Goal: Task Accomplishment & Management: Manage account settings

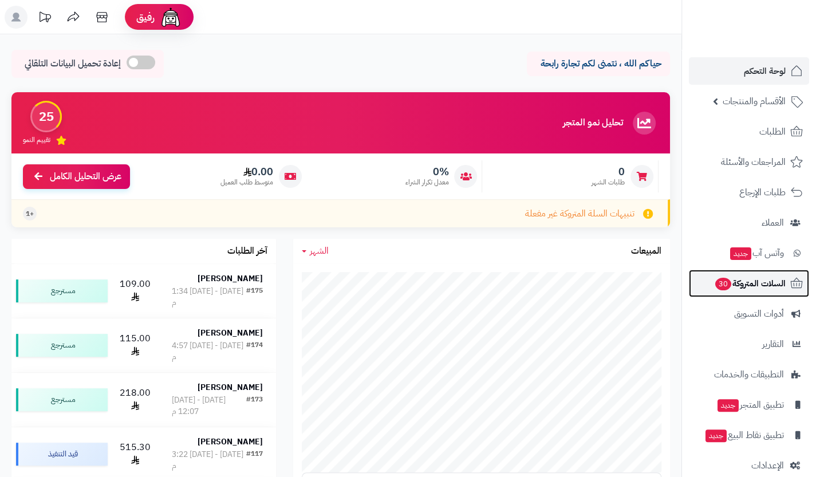
click at [736, 278] on span "السلات المتروكة 30" at bounding box center [750, 284] width 72 height 16
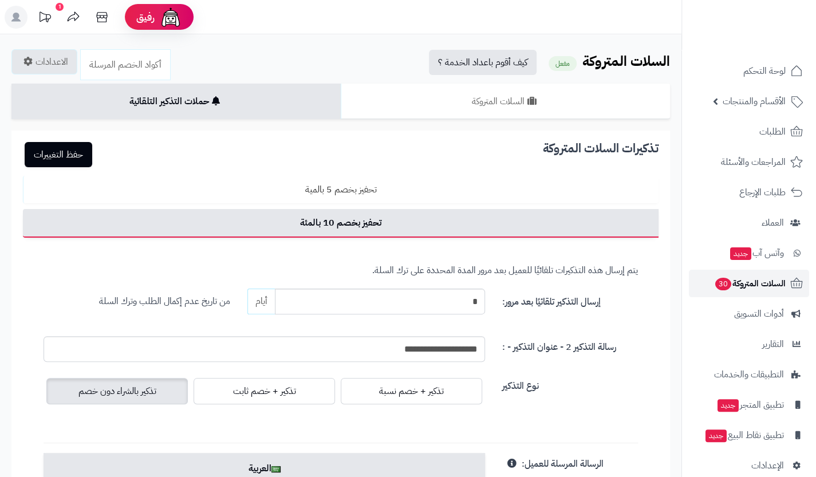
click at [732, 286] on span "السلات المتروكة 30" at bounding box center [750, 284] width 72 height 16
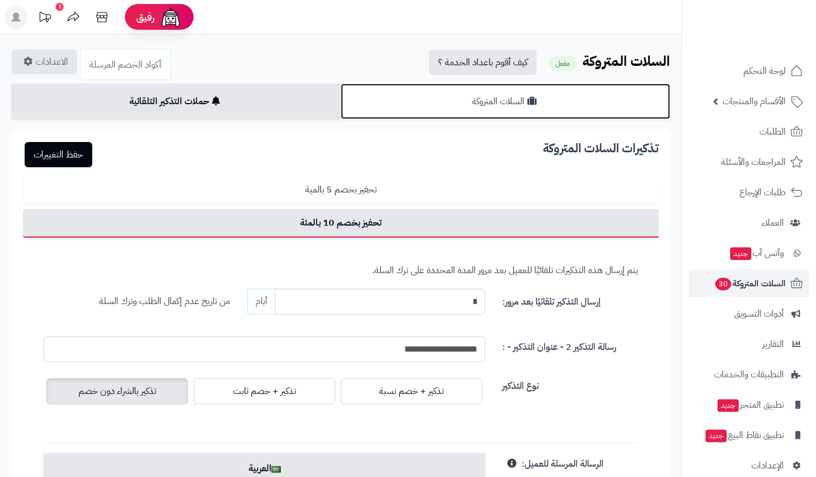
click at [538, 101] on link "السلات المتروكة" at bounding box center [505, 102] width 329 height 36
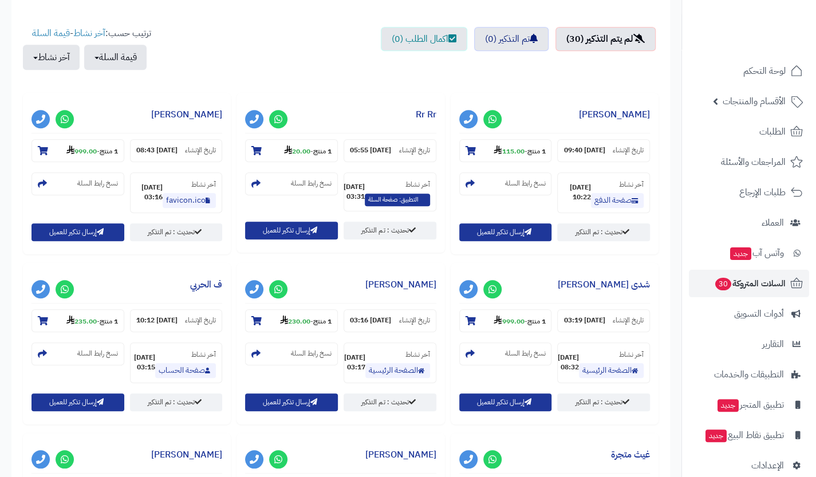
scroll to position [404, 0]
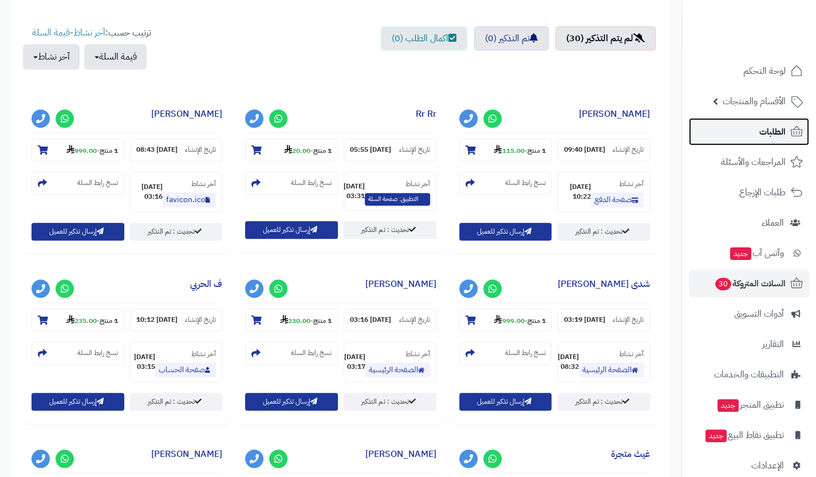
click at [750, 140] on link "الطلبات" at bounding box center [749, 131] width 120 height 27
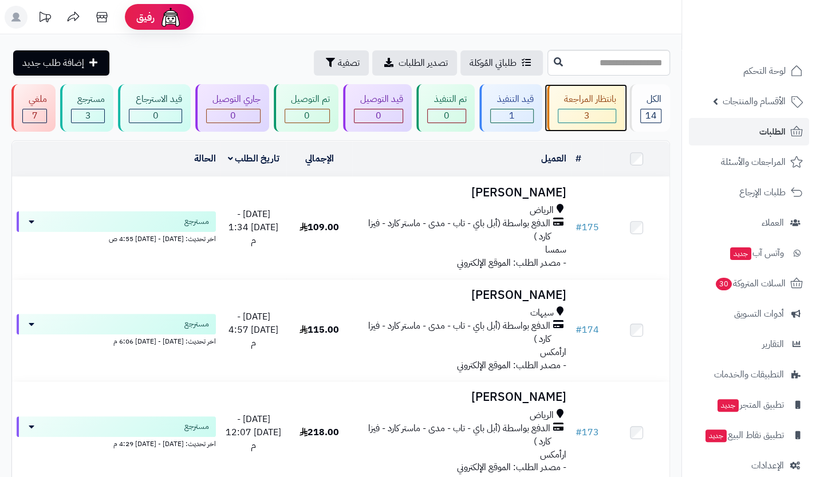
click at [582, 105] on div "بانتظار المراجعة" at bounding box center [587, 99] width 58 height 13
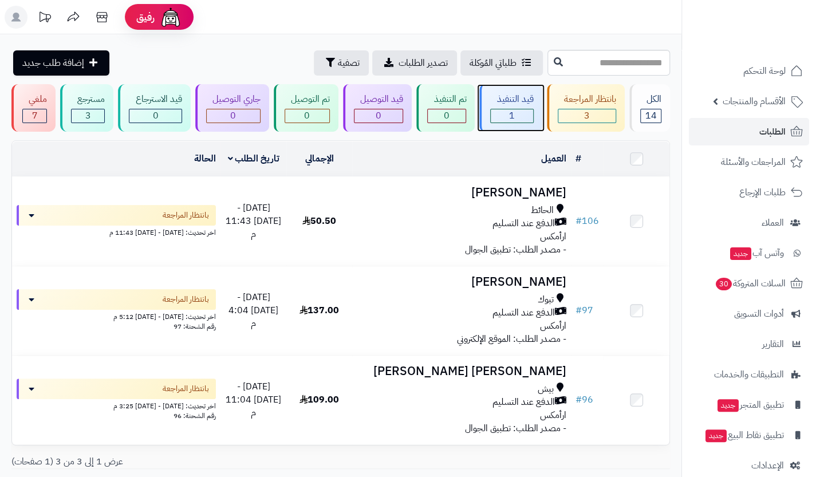
click at [501, 120] on div "1" at bounding box center [512, 115] width 42 height 13
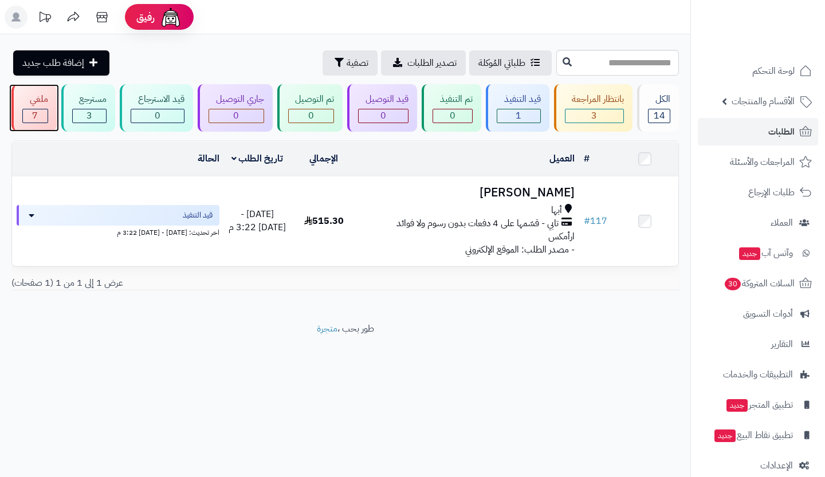
click at [30, 119] on div "7" at bounding box center [35, 115] width 25 height 13
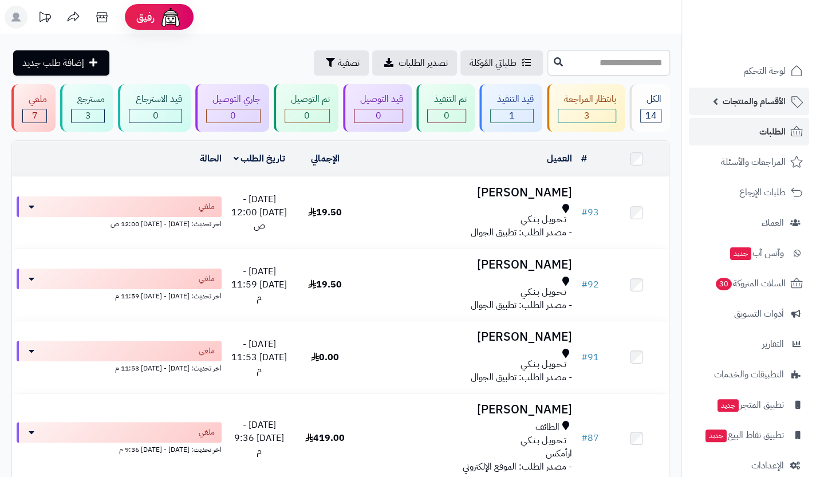
click at [741, 91] on link "الأقسام والمنتجات" at bounding box center [749, 101] width 120 height 27
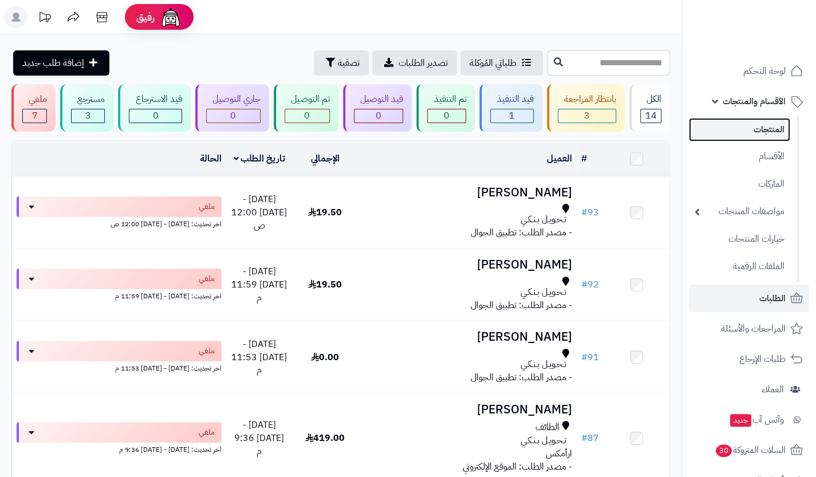
click at [736, 120] on link "المنتجات" at bounding box center [739, 129] width 101 height 23
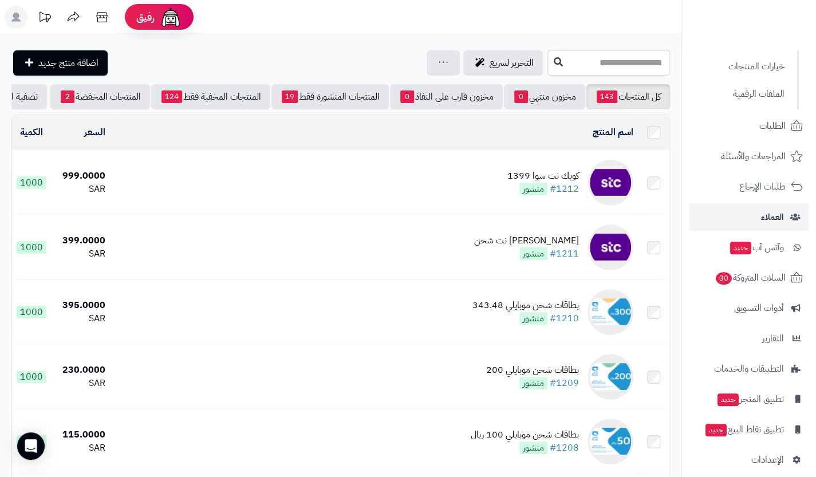
scroll to position [183, 0]
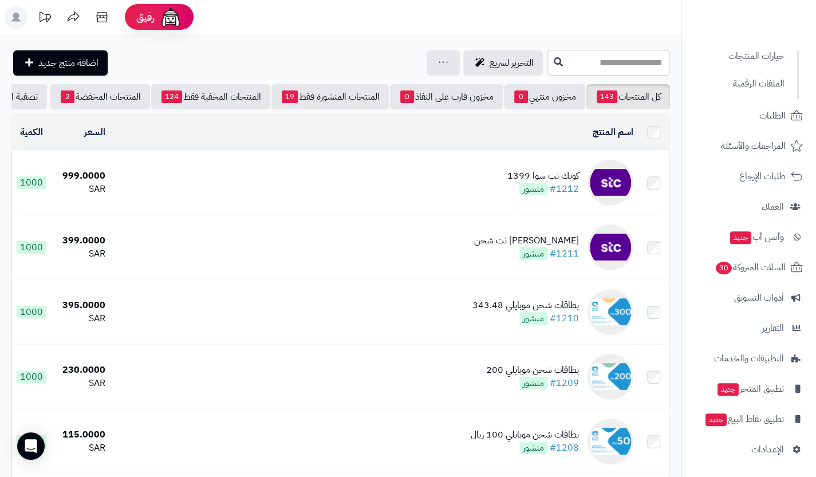
click at [737, 282] on ul "لوحة التحكم الأقسام والمنتجات المنتجات الأقسام الماركات مواصفات المنتجات مواصفا…" at bounding box center [749, 169] width 134 height 589
click at [746, 278] on link "السلات المتروكة 30" at bounding box center [749, 267] width 120 height 27
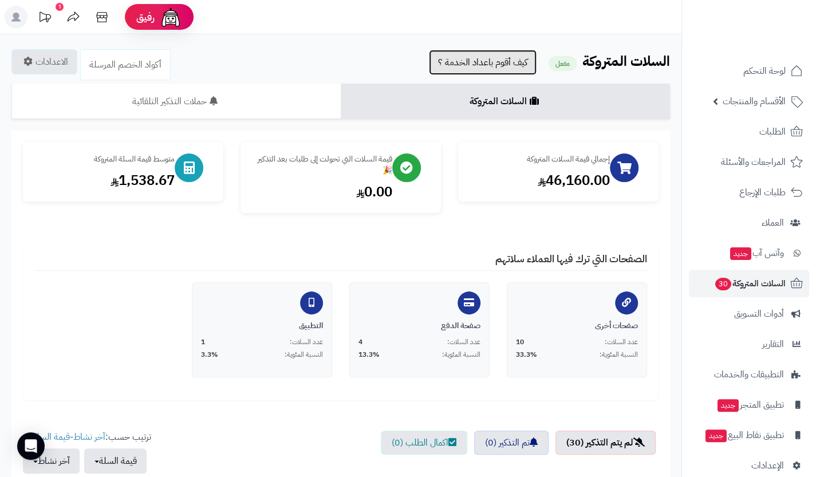
click at [513, 72] on link "كيف أقوم باعداد الخدمة ؟" at bounding box center [483, 62] width 108 height 25
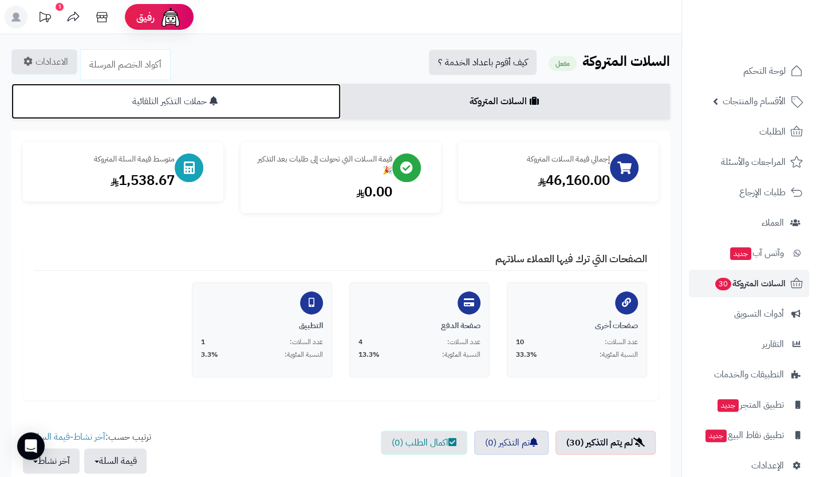
click at [236, 109] on link "حملات التذكير التلقائية" at bounding box center [175, 102] width 329 height 36
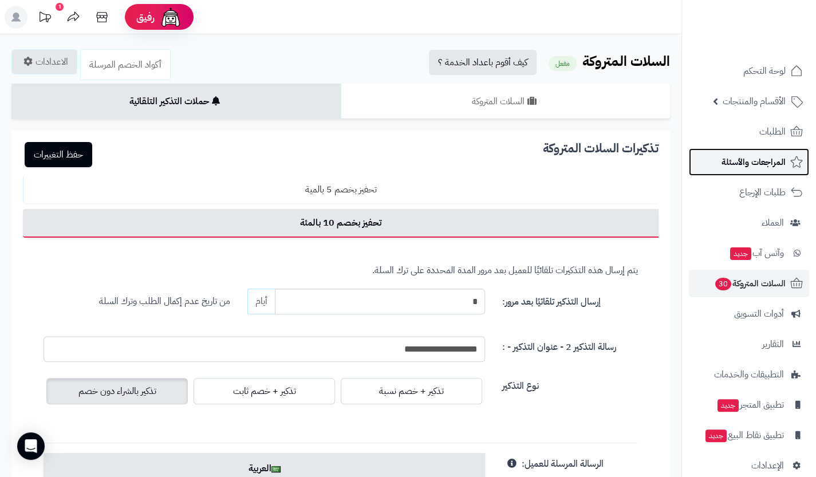
click at [709, 174] on link "المراجعات والأسئلة" at bounding box center [749, 161] width 120 height 27
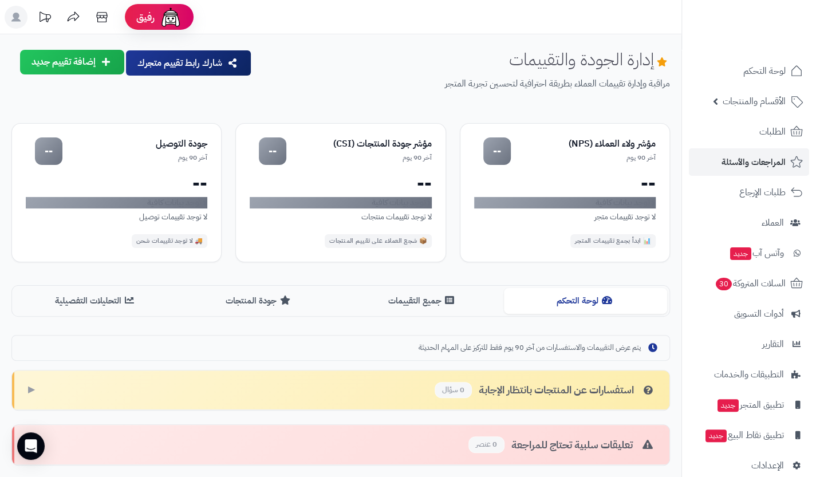
scroll to position [18, 0]
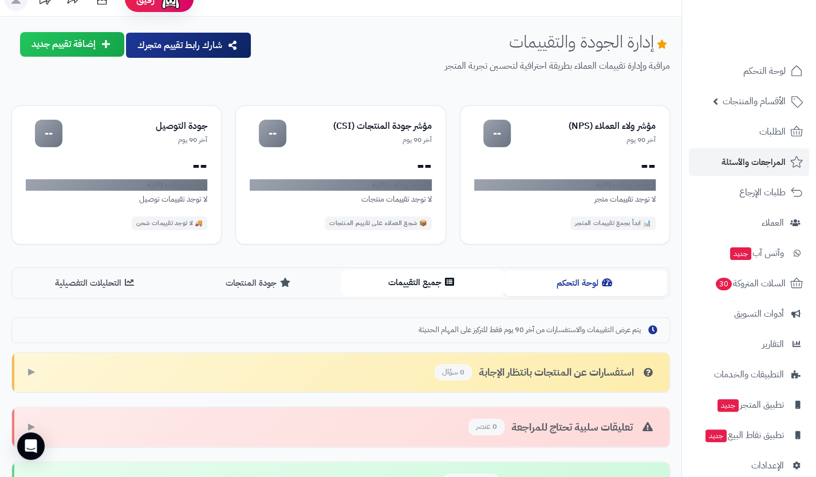
click at [427, 289] on button "جميع التقييمات" at bounding box center [422, 283] width 163 height 26
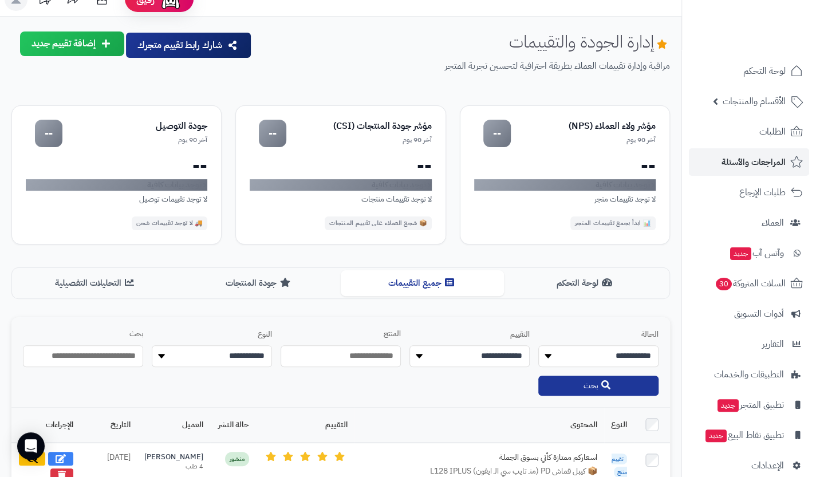
click at [91, 44] on button "إضافة تقييم جديد" at bounding box center [72, 44] width 104 height 25
click at [164, 55] on button "شارك رابط تقييم متجرك" at bounding box center [188, 44] width 125 height 25
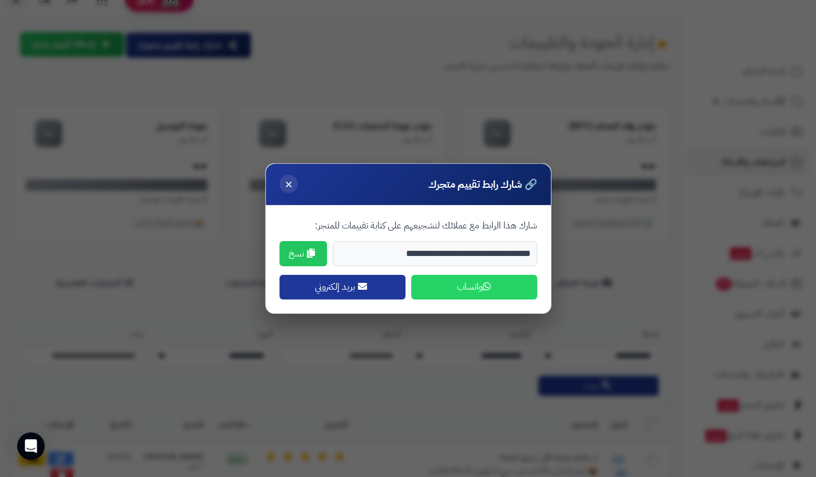
click at [289, 184] on span "×" at bounding box center [289, 183] width 8 height 19
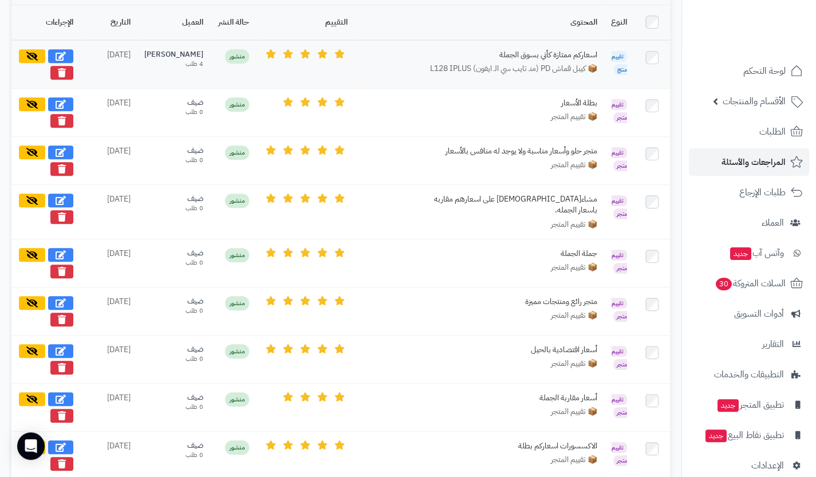
scroll to position [548, 0]
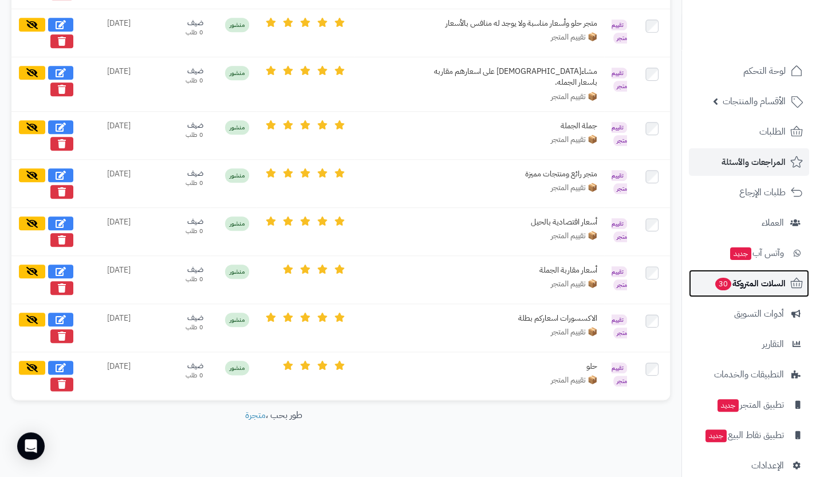
click at [740, 294] on link "السلات المتروكة 30" at bounding box center [749, 283] width 120 height 27
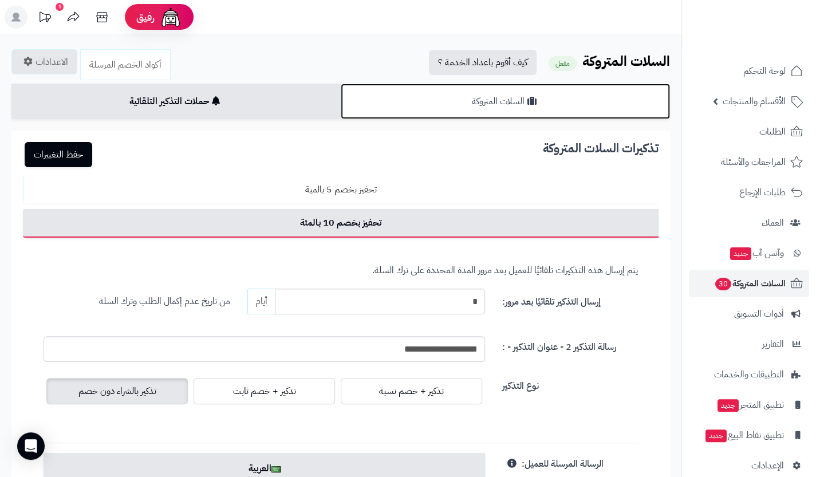
click at [467, 117] on link "السلات المتروكة" at bounding box center [505, 102] width 329 height 36
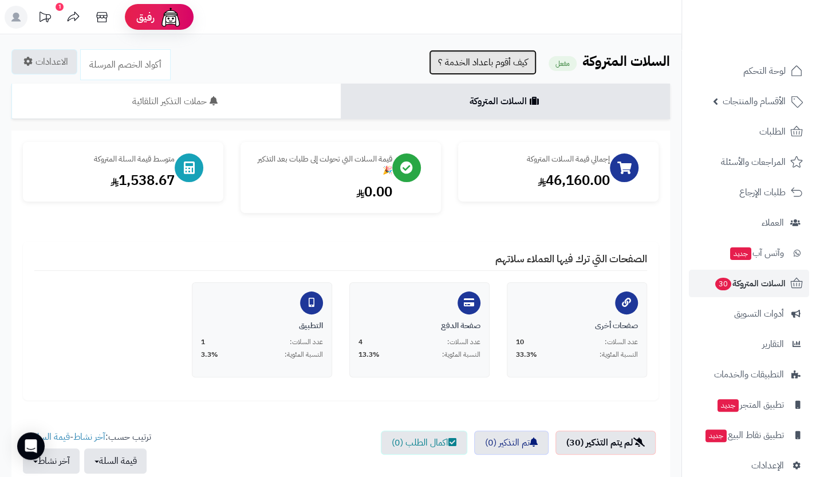
click at [493, 54] on link "كيف أقوم باعداد الخدمة ؟" at bounding box center [483, 62] width 108 height 25
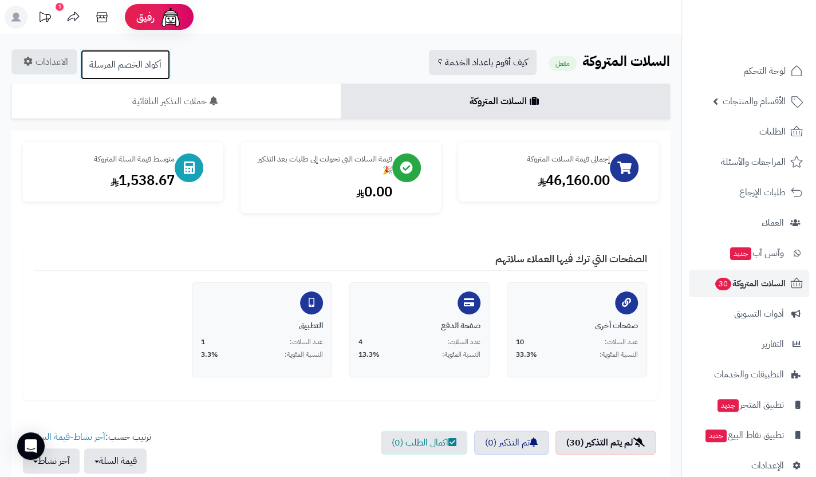
click at [136, 65] on link "أكواد الخصم المرسلة" at bounding box center [125, 64] width 91 height 31
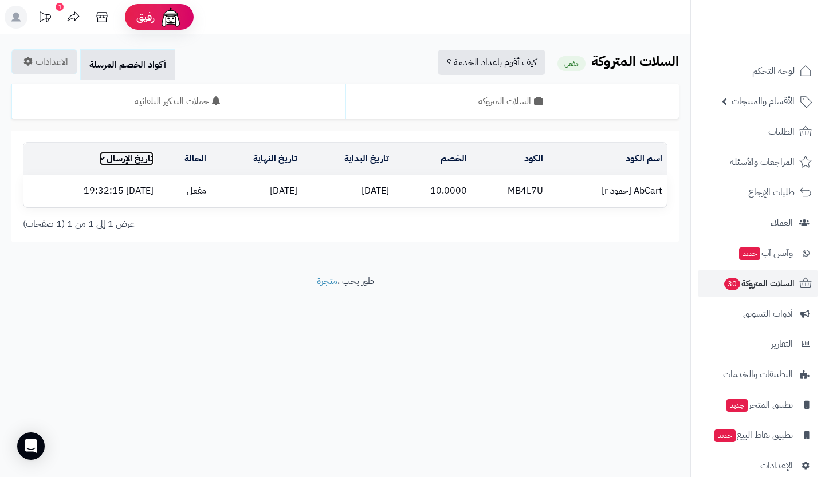
click at [150, 156] on link "تاريخ الإرسال" at bounding box center [127, 159] width 54 height 14
click at [125, 160] on link "تاريخ الإرسال" at bounding box center [127, 159] width 54 height 14
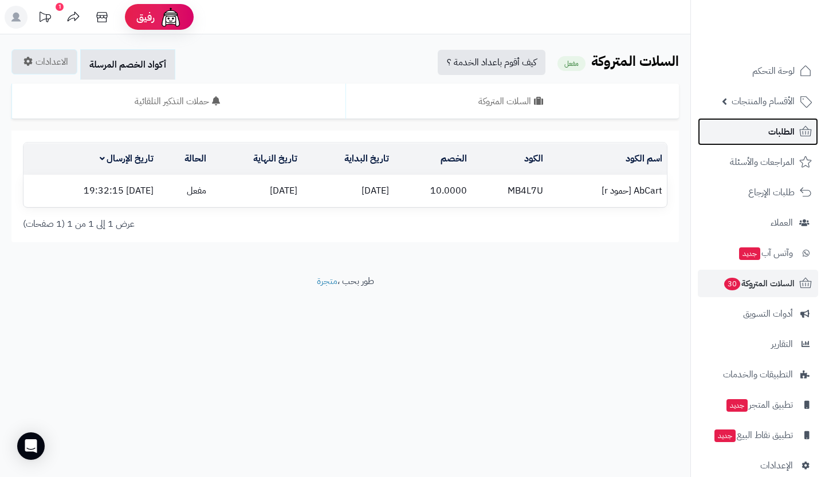
click at [731, 132] on link "الطلبات" at bounding box center [758, 131] width 120 height 27
